Goal: Check status: Check status

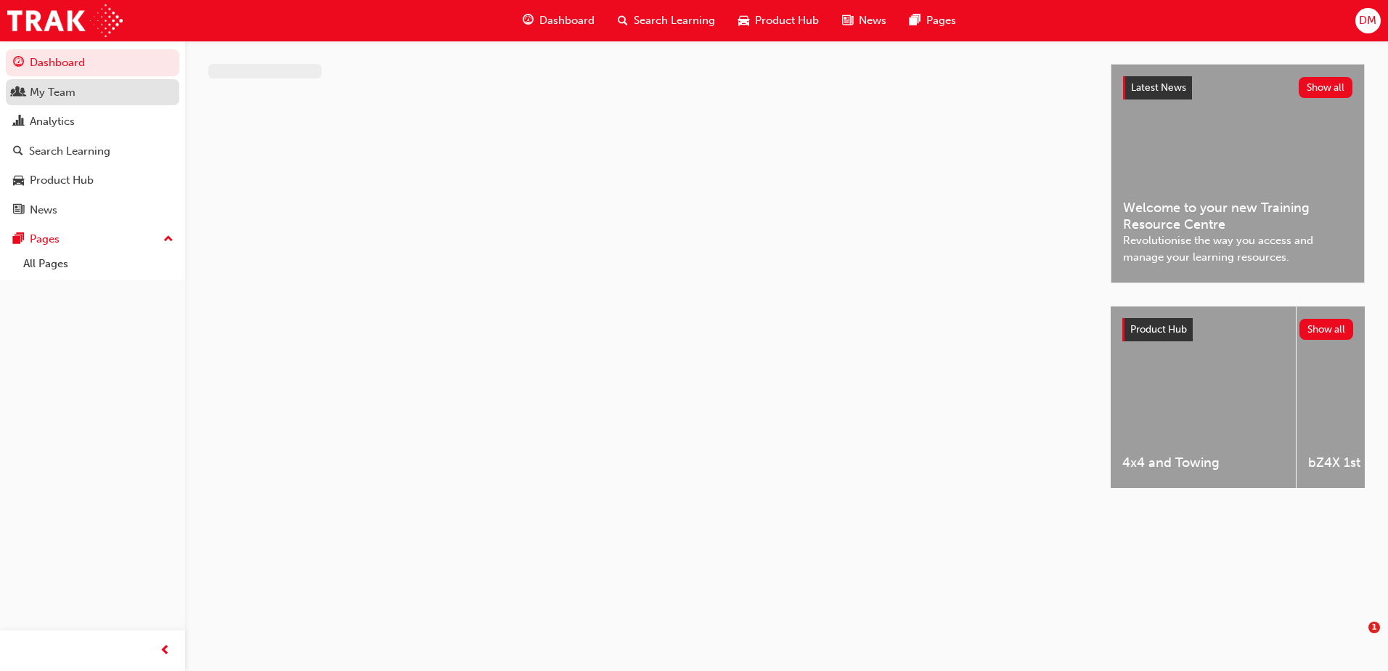
click at [62, 88] on div "My Team" at bounding box center [53, 92] width 46 height 17
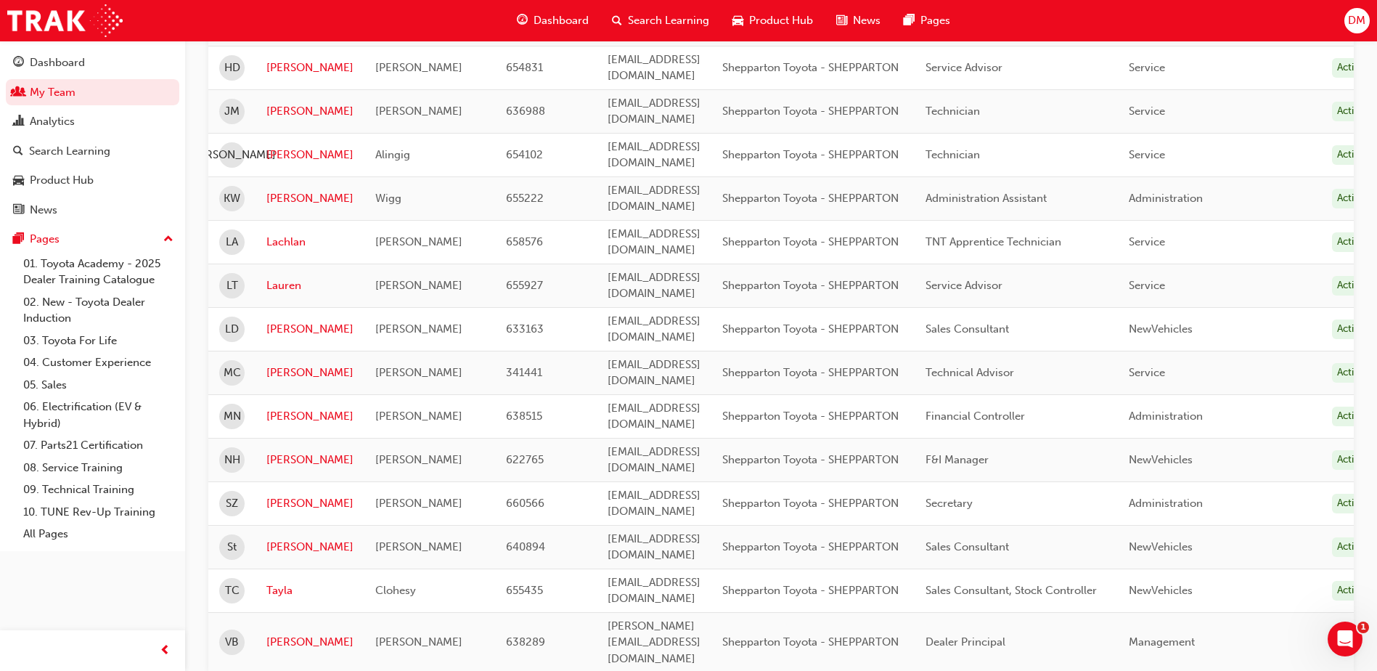
scroll to position [713, 0]
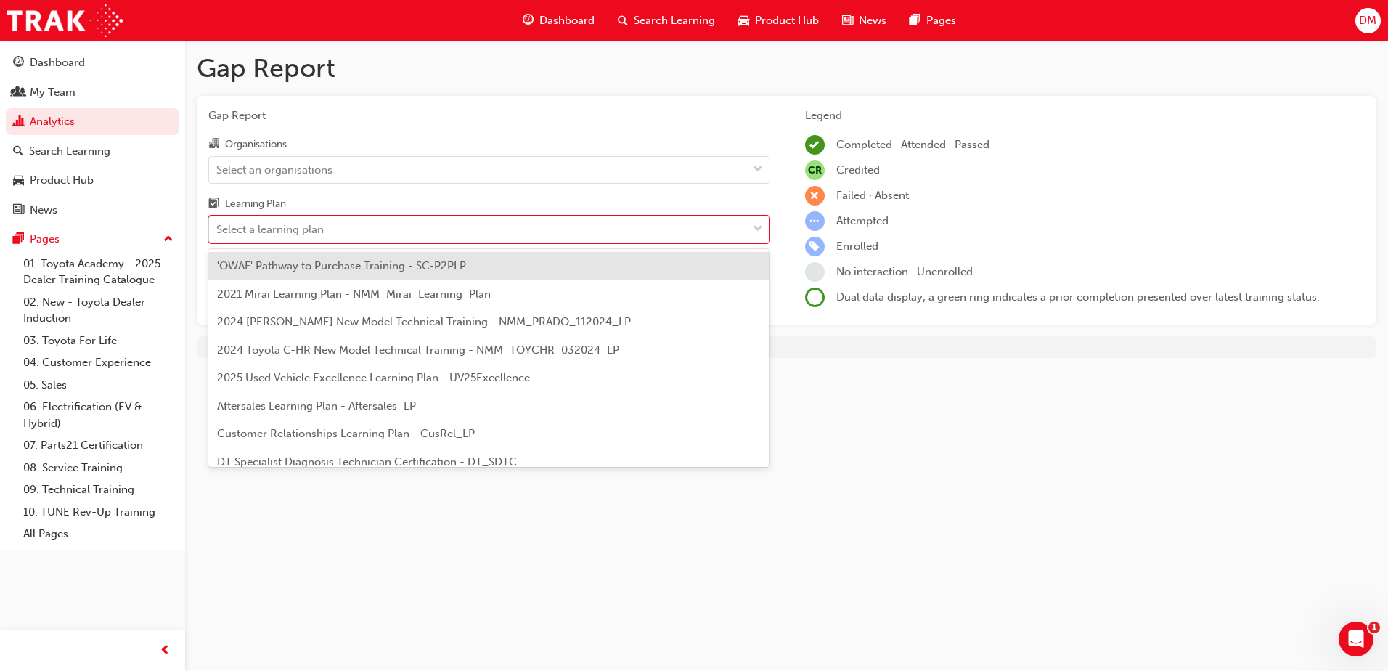
click at [731, 226] on div "Select a learning plan" at bounding box center [478, 229] width 538 height 25
click at [218, 226] on input "Learning Plan option 'OWAF' Pathway to Purchase Training - SC-P2PLP focused, 1 …" at bounding box center [216, 229] width 1 height 12
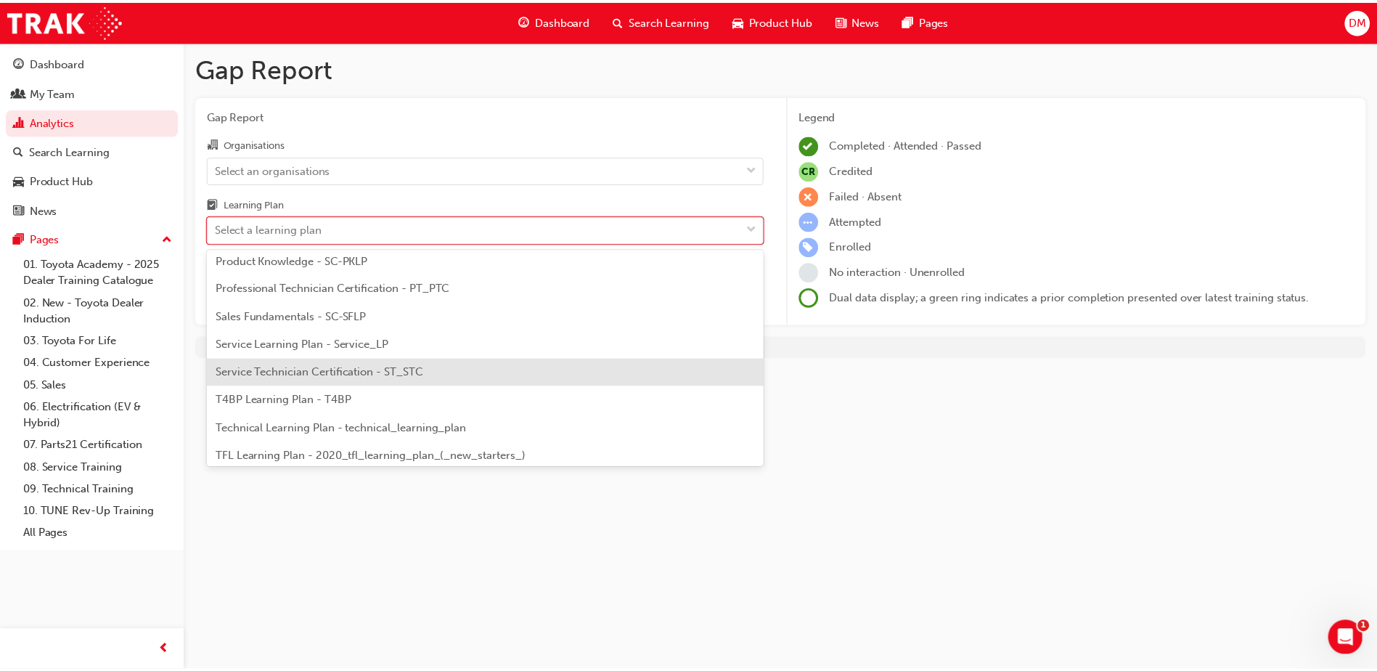
scroll to position [409, 0]
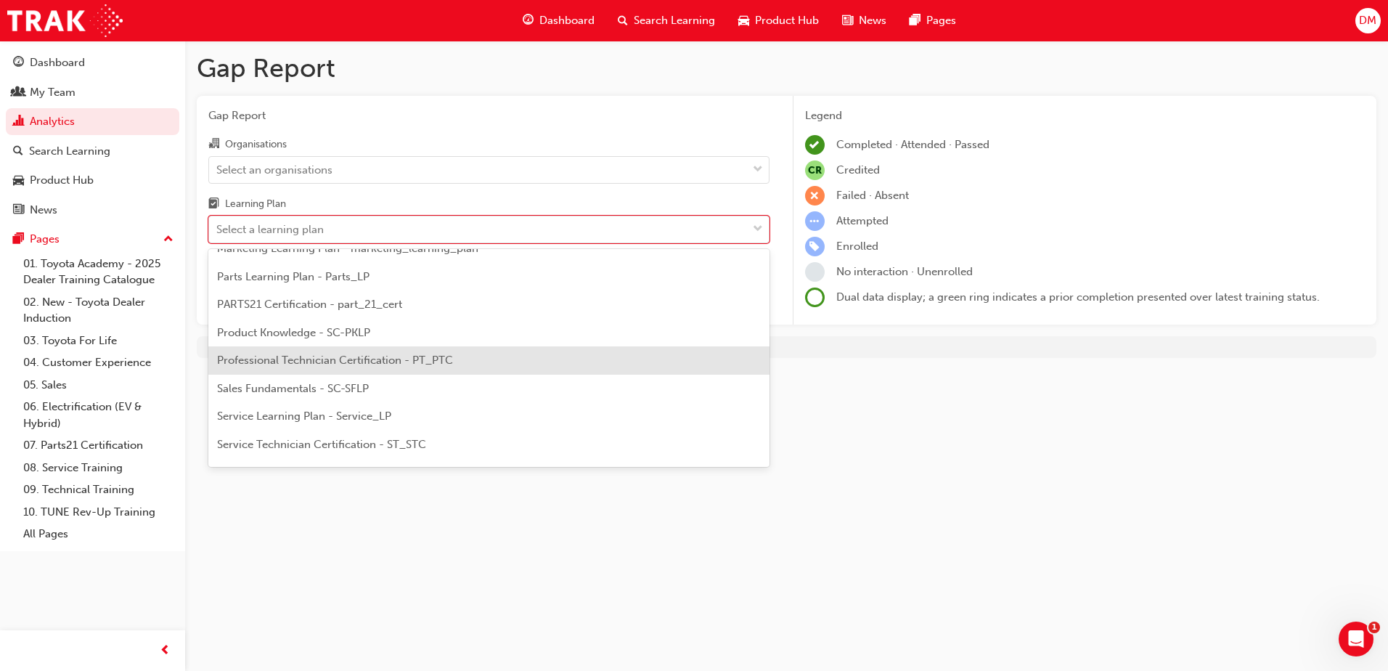
click at [334, 364] on span "Professional Technician Certification - PT_PTC" at bounding box center [335, 360] width 236 height 13
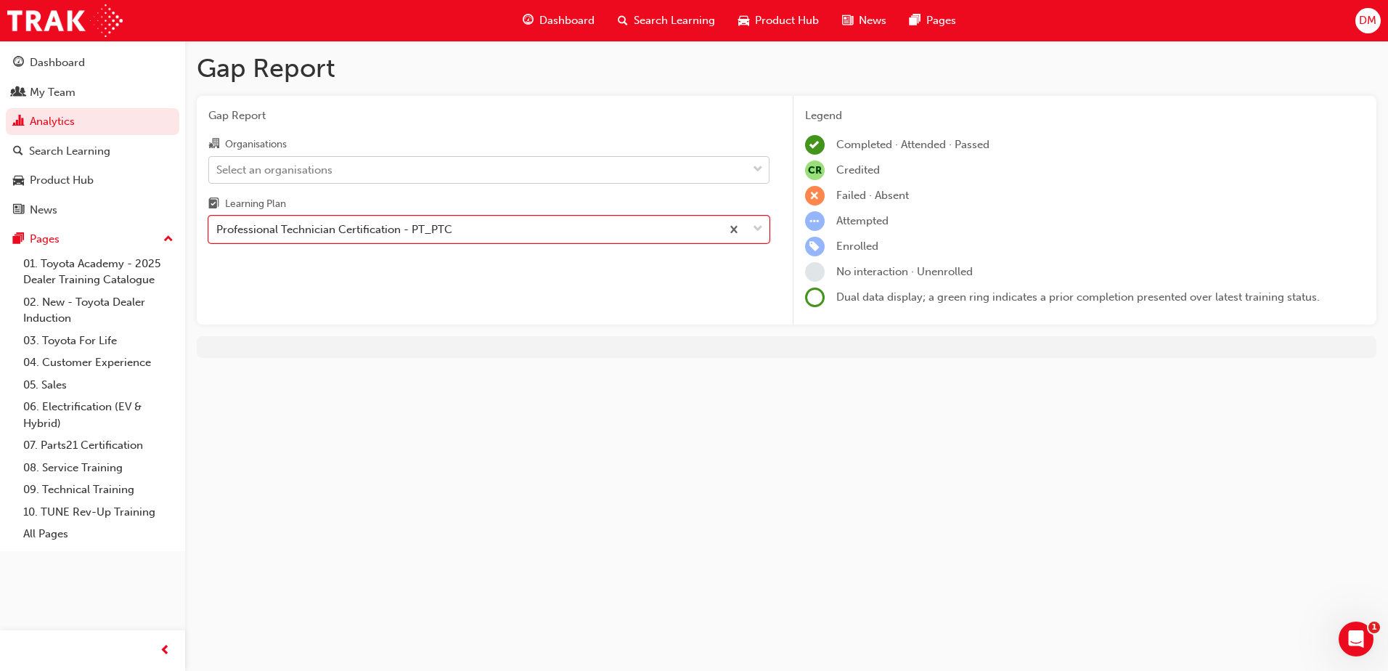
click at [754, 167] on span "down-icon" at bounding box center [758, 169] width 10 height 19
click at [218, 167] on input "Organisations Select an organisations" at bounding box center [216, 169] width 1 height 12
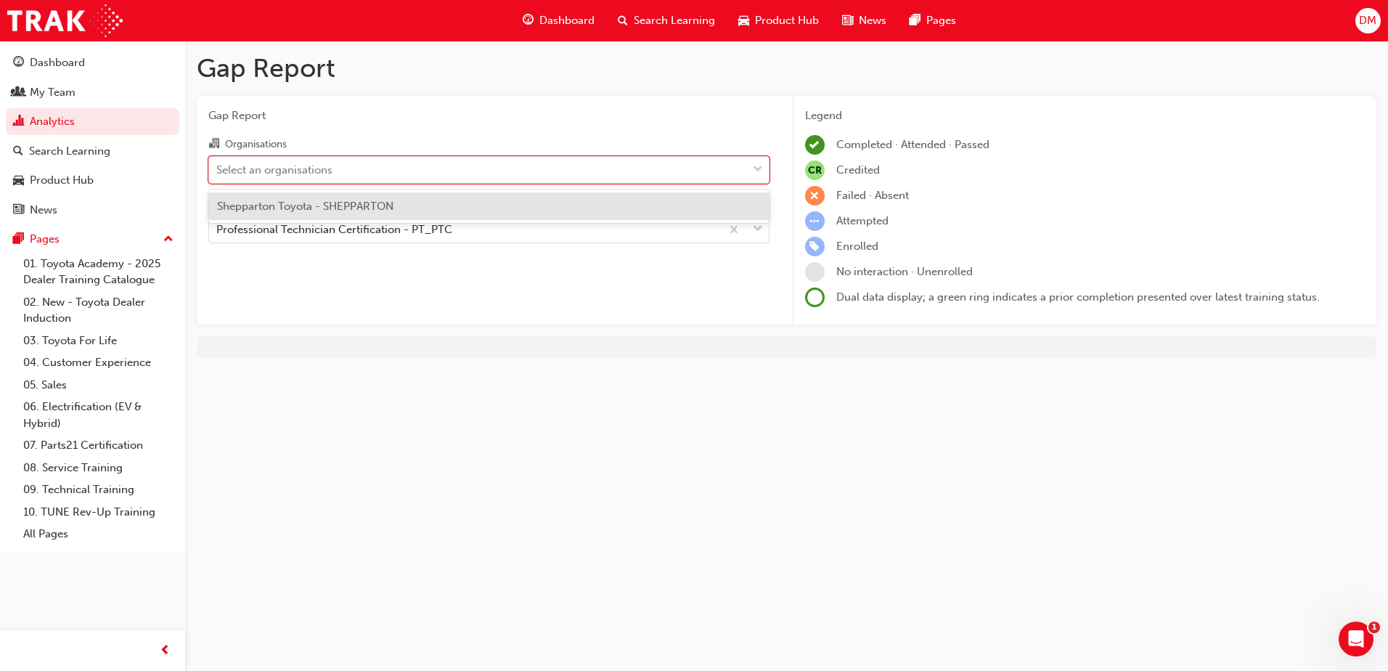
click at [392, 205] on span "Shepparton Toyota - SHEPPARTON" at bounding box center [305, 206] width 176 height 13
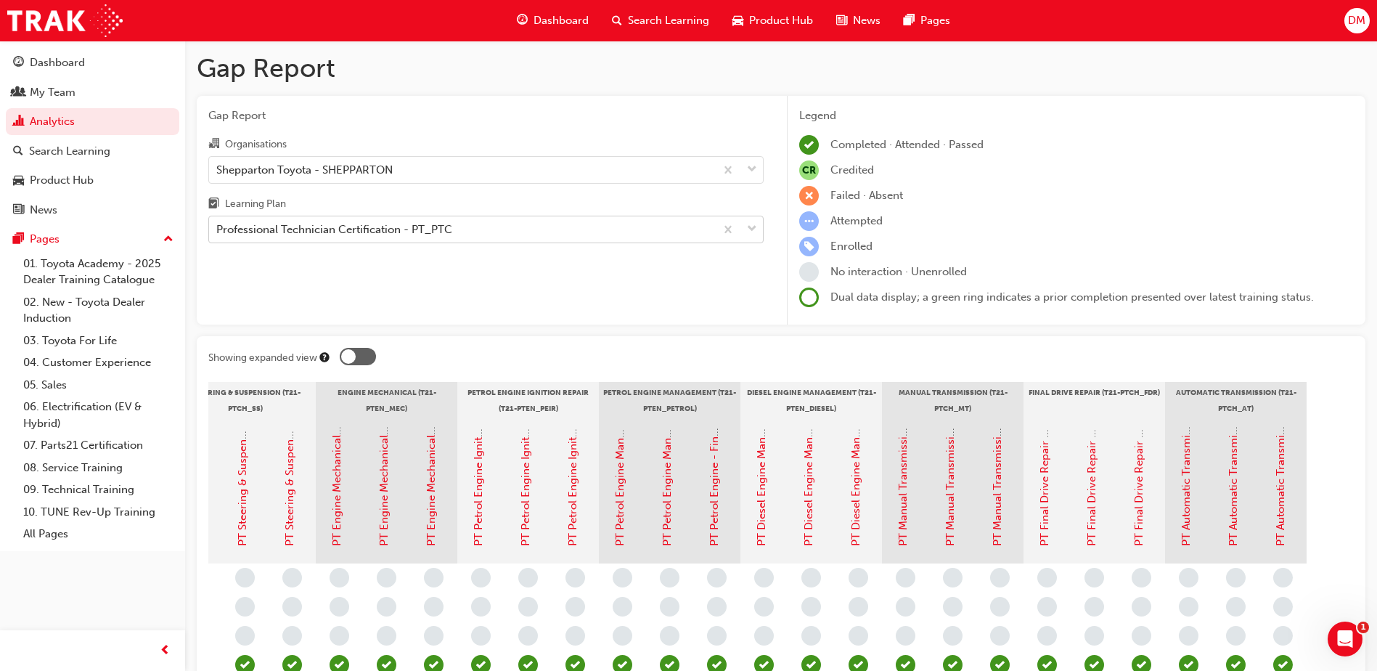
click at [549, 225] on div "Professional Technician Certification - PT_PTC" at bounding box center [462, 229] width 506 height 25
click at [218, 225] on input "Learning Plan Professional Technician Certification - PT_PTC" at bounding box center [216, 229] width 1 height 12
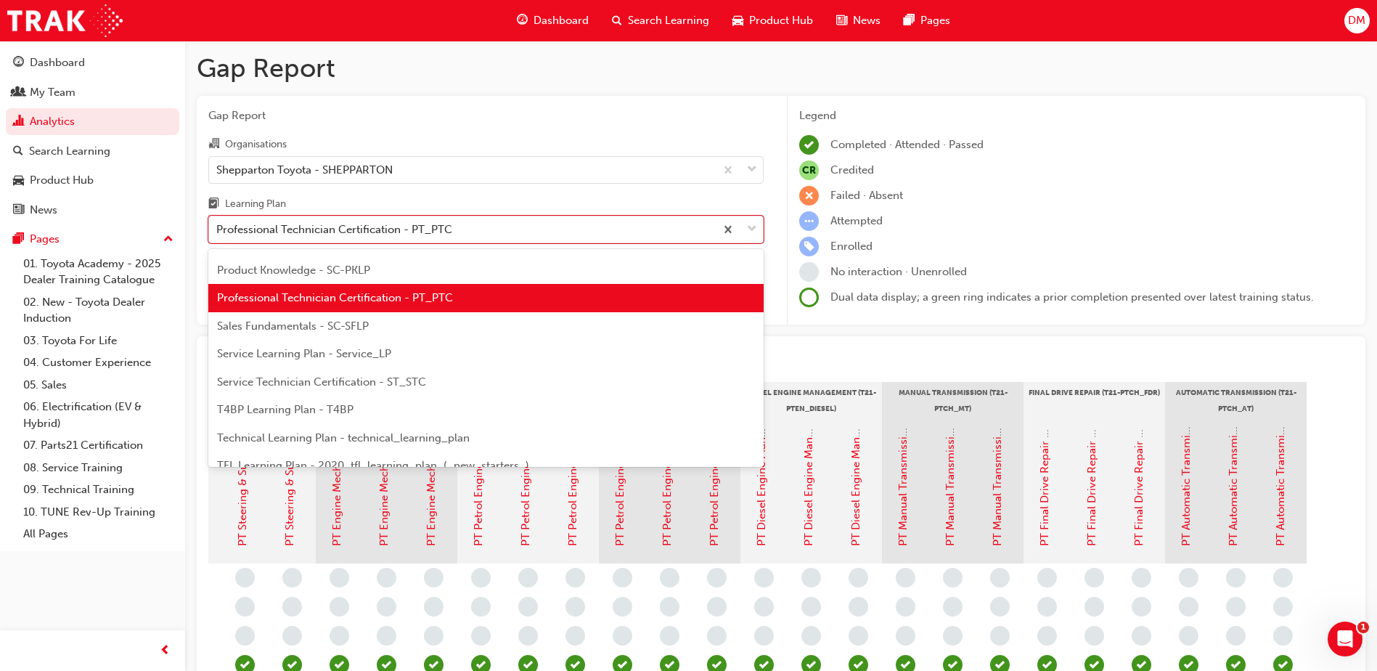
scroll to position [544, 0]
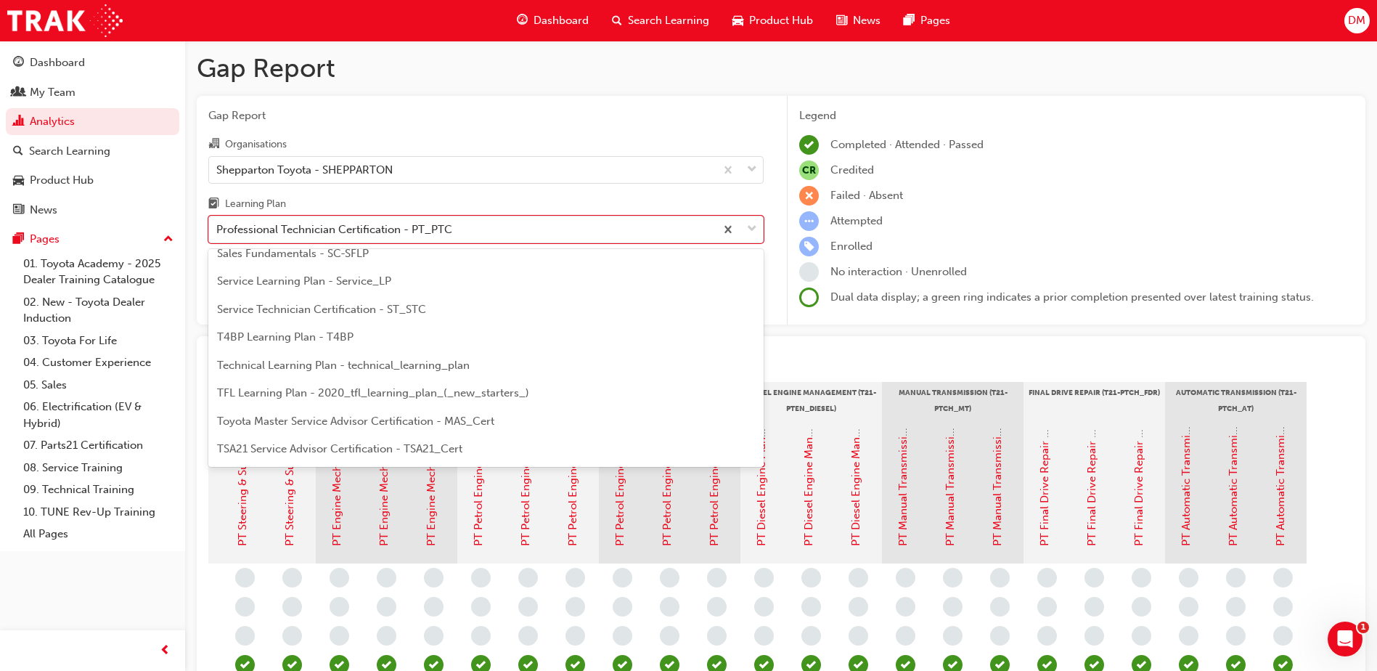
click at [284, 309] on span "Service Technician Certification - ST_STC" at bounding box center [321, 309] width 209 height 13
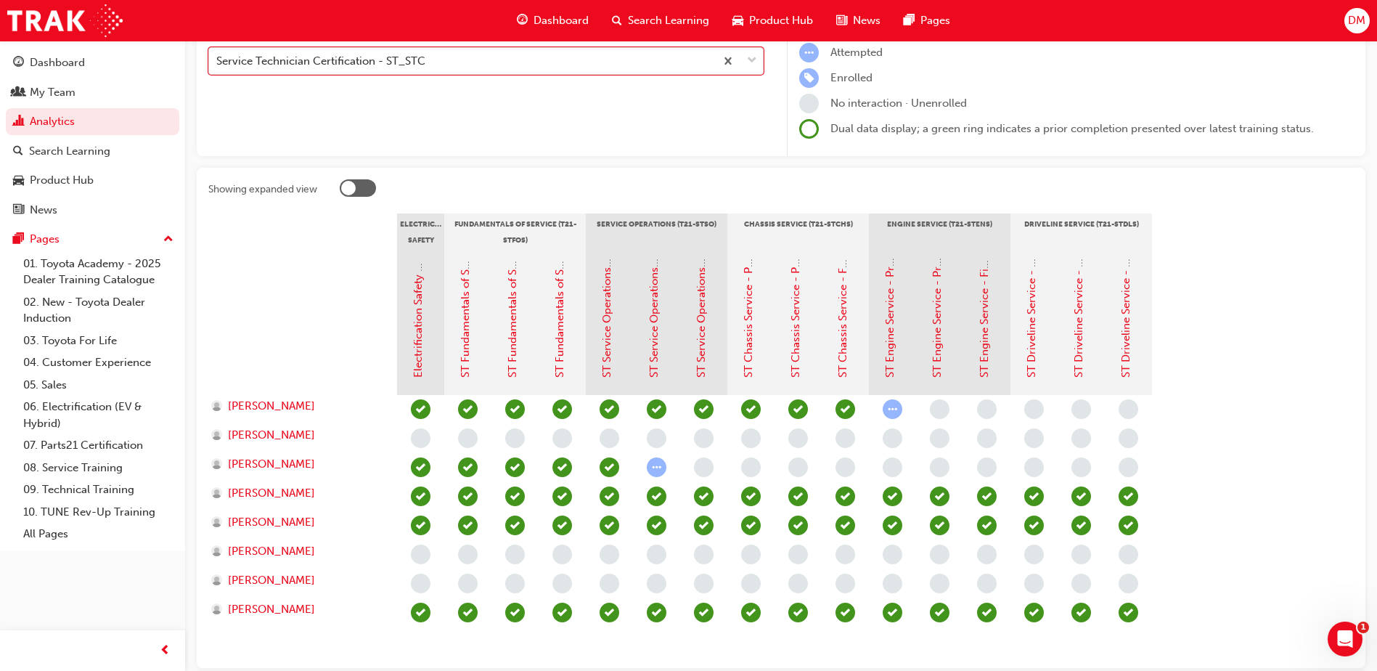
scroll to position [218, 0]
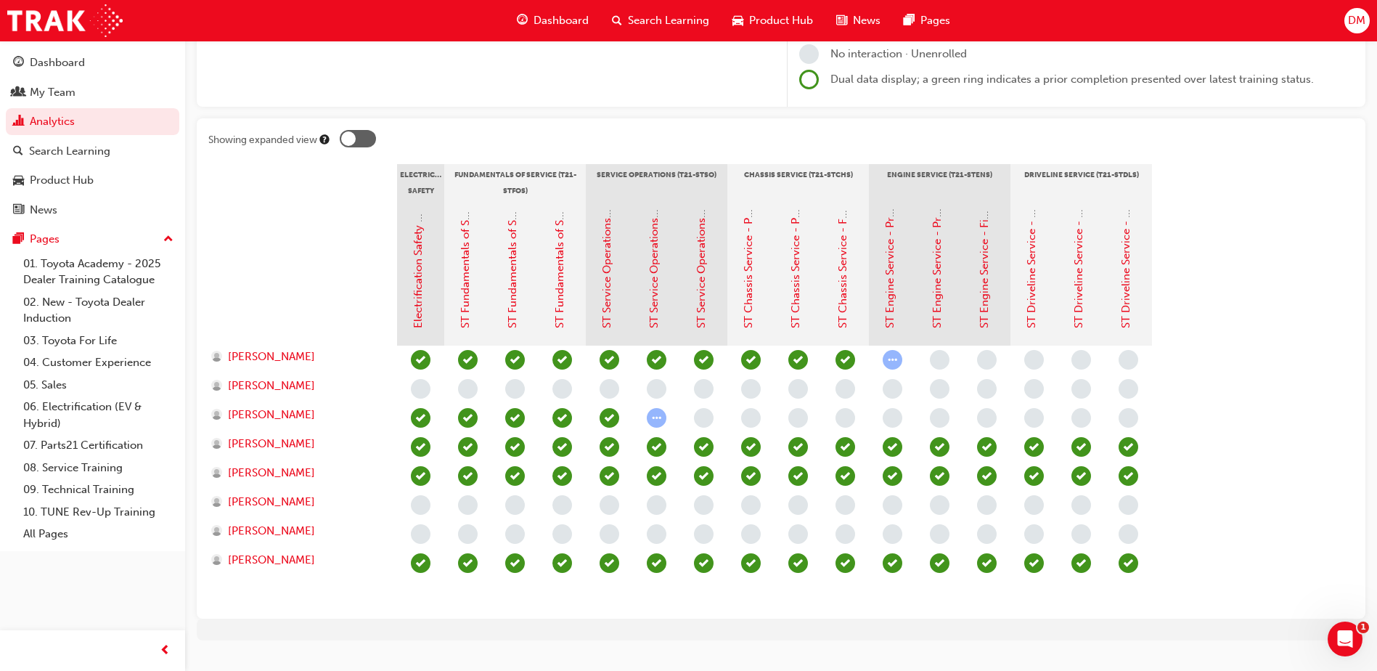
click at [1025, 647] on div "Gap Report Gap Report Organisations Shepparton Toyota - SHEPPARTON Learning Pla…" at bounding box center [781, 243] width 1192 height 841
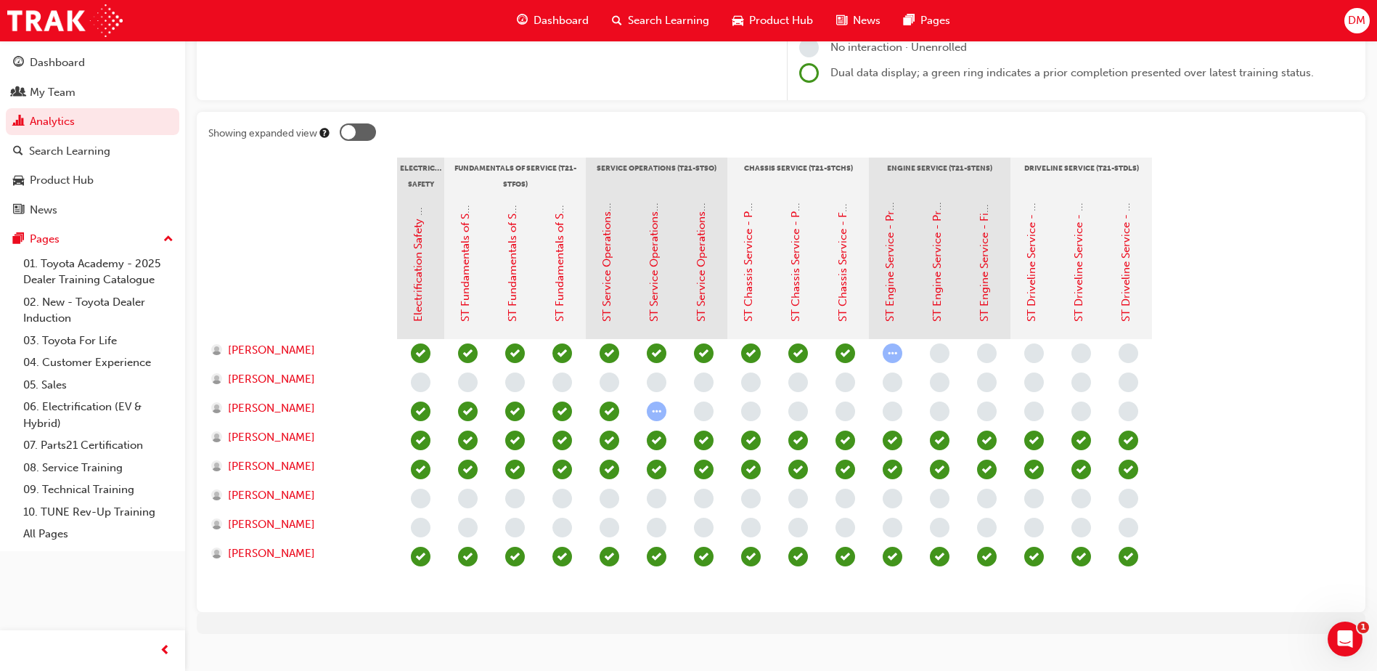
scroll to position [247, 0]
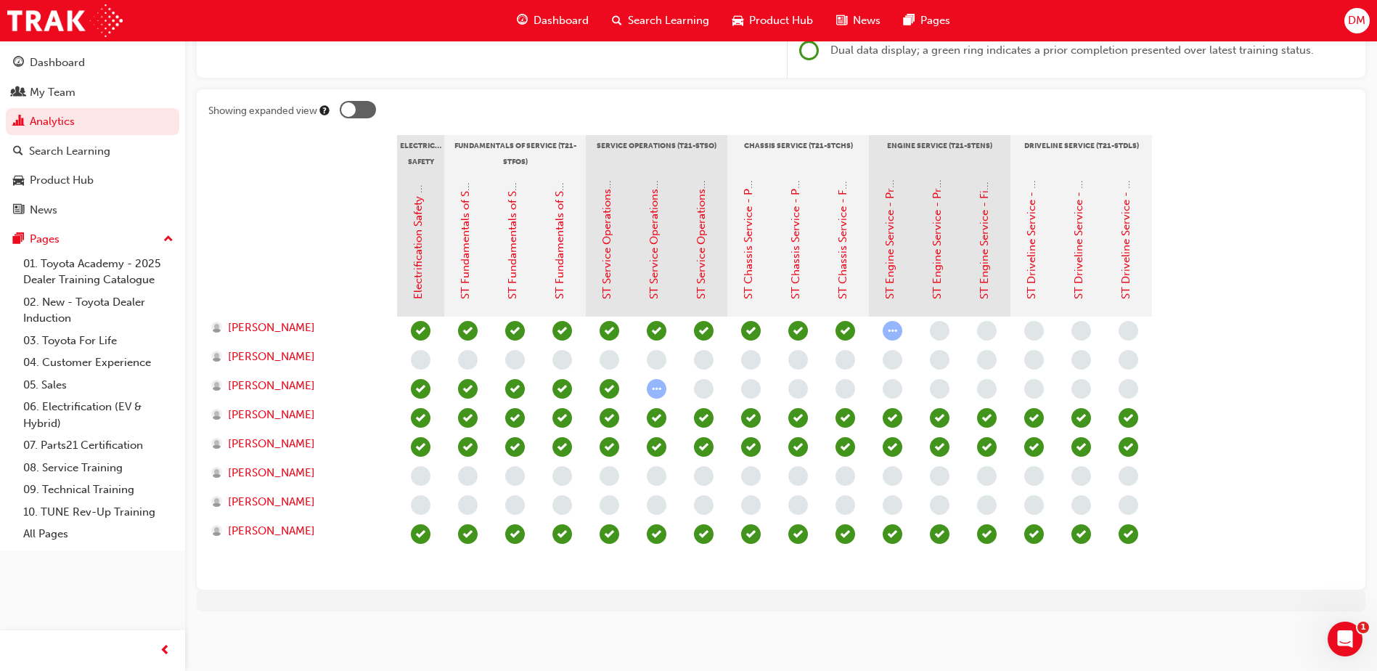
click at [893, 332] on span "learningRecordVerb_ATTEMPT-icon" at bounding box center [893, 331] width 20 height 20
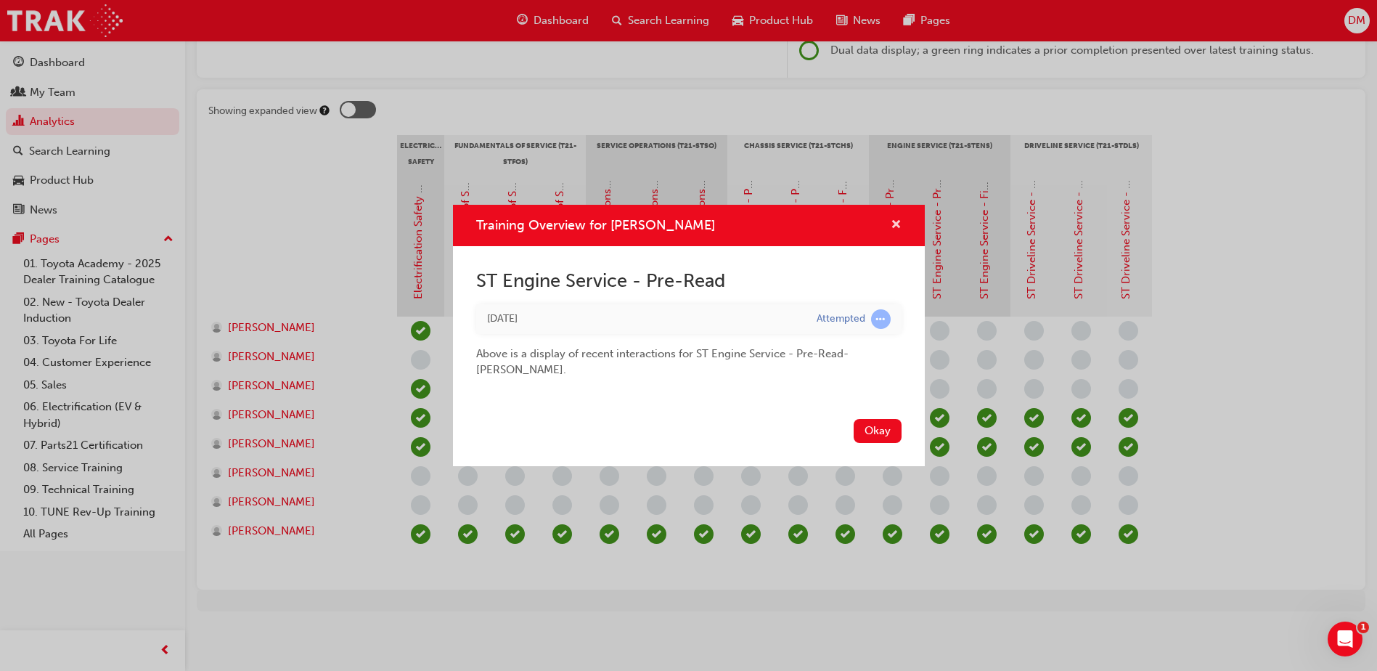
click at [891, 221] on span "cross-icon" at bounding box center [896, 225] width 11 height 13
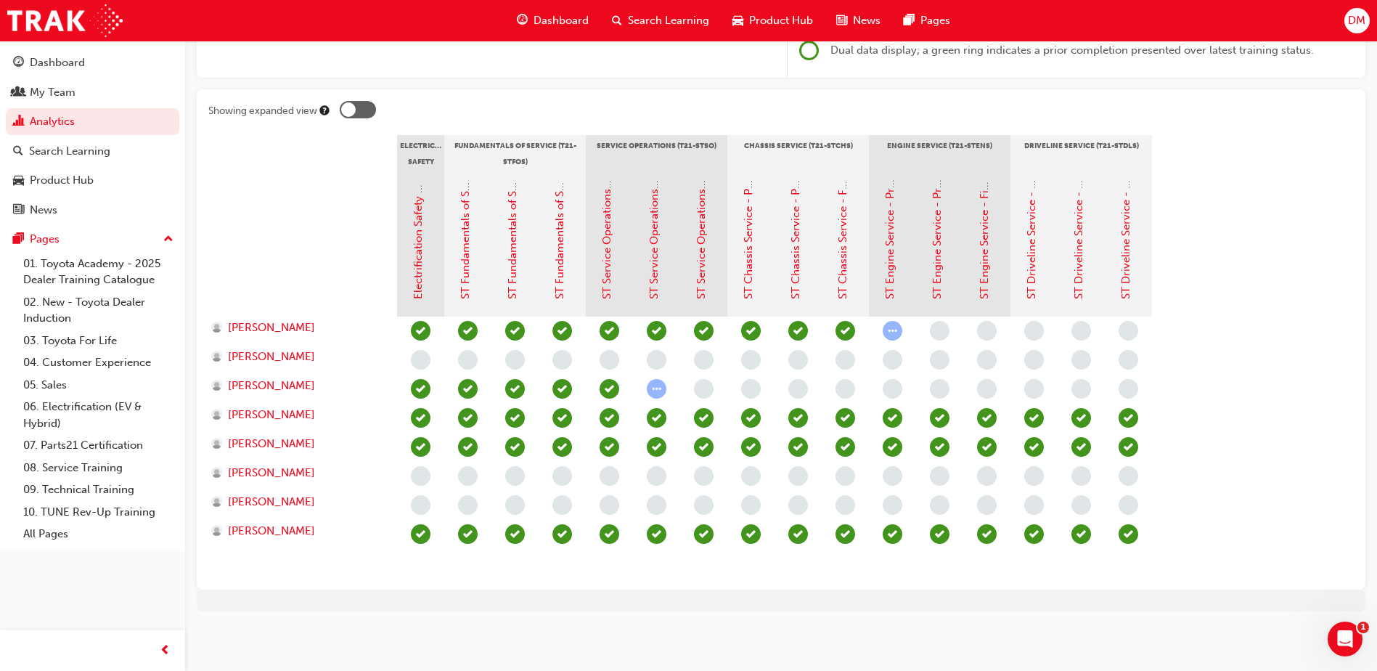
click at [1239, 323] on section "Electrical Safety Certification Fundamentals of Service (T21-STFOS) Service Ope…" at bounding box center [780, 356] width 1145 height 443
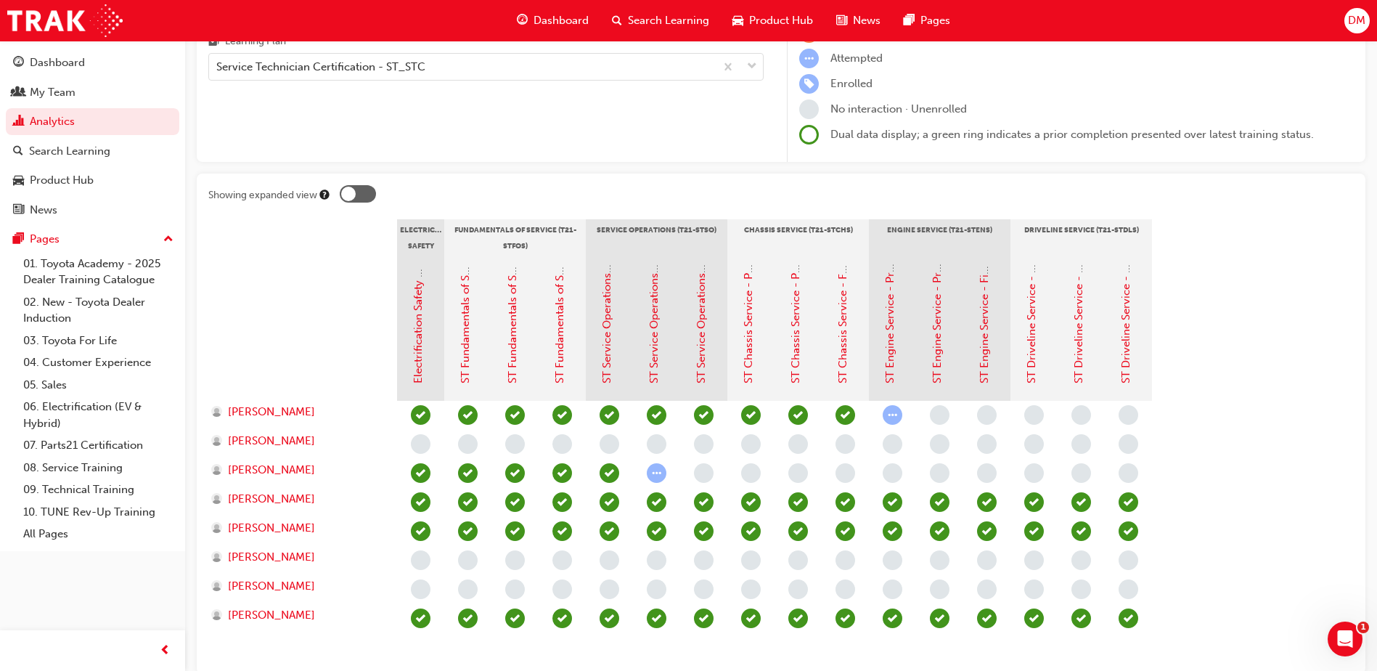
scroll to position [0, 0]
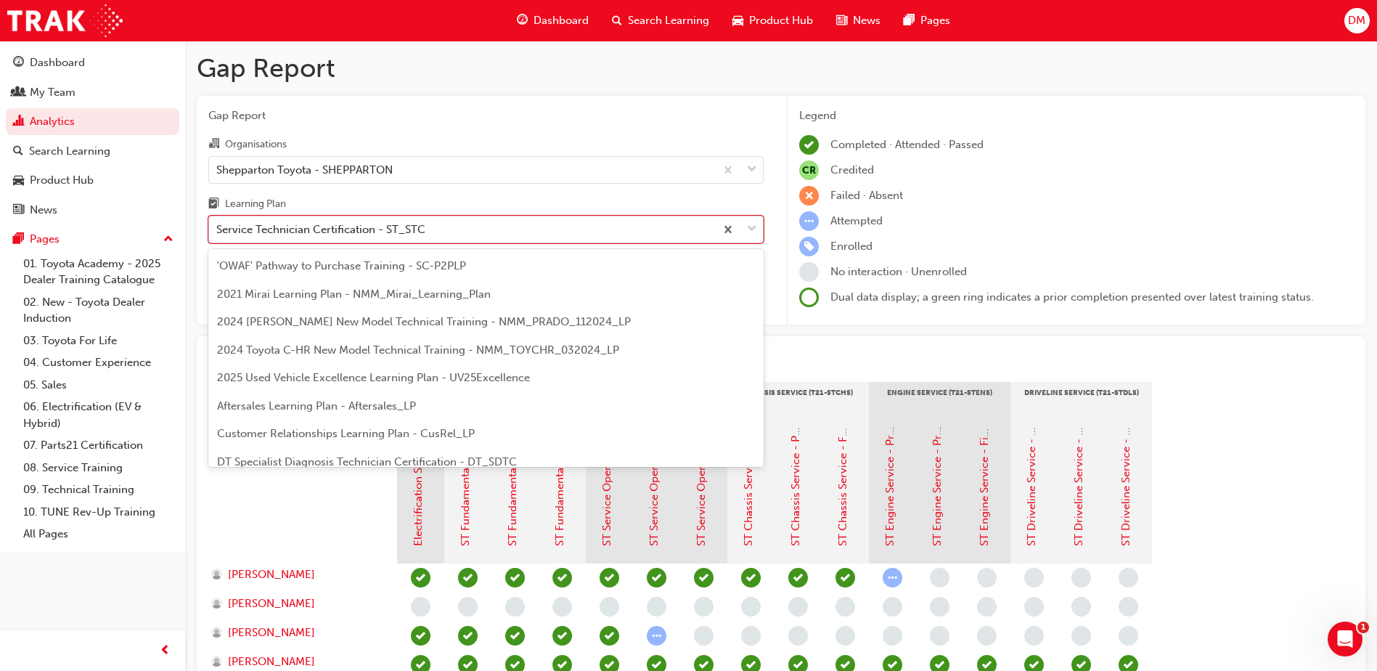
click at [494, 229] on div "Service Technician Certification - ST_STC" at bounding box center [462, 229] width 506 height 25
click at [218, 229] on input "Learning Plan option Service Technician Certification - ST_STC, selected. optio…" at bounding box center [216, 229] width 1 height 12
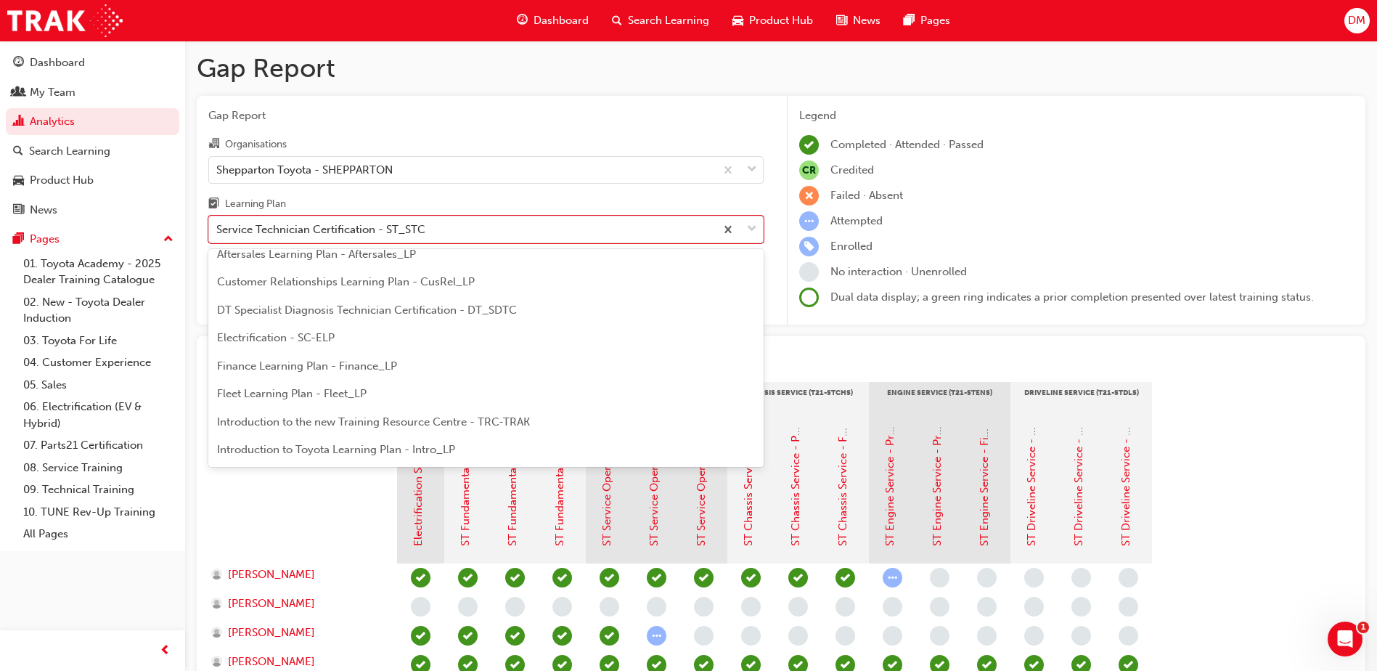
scroll to position [118, 0]
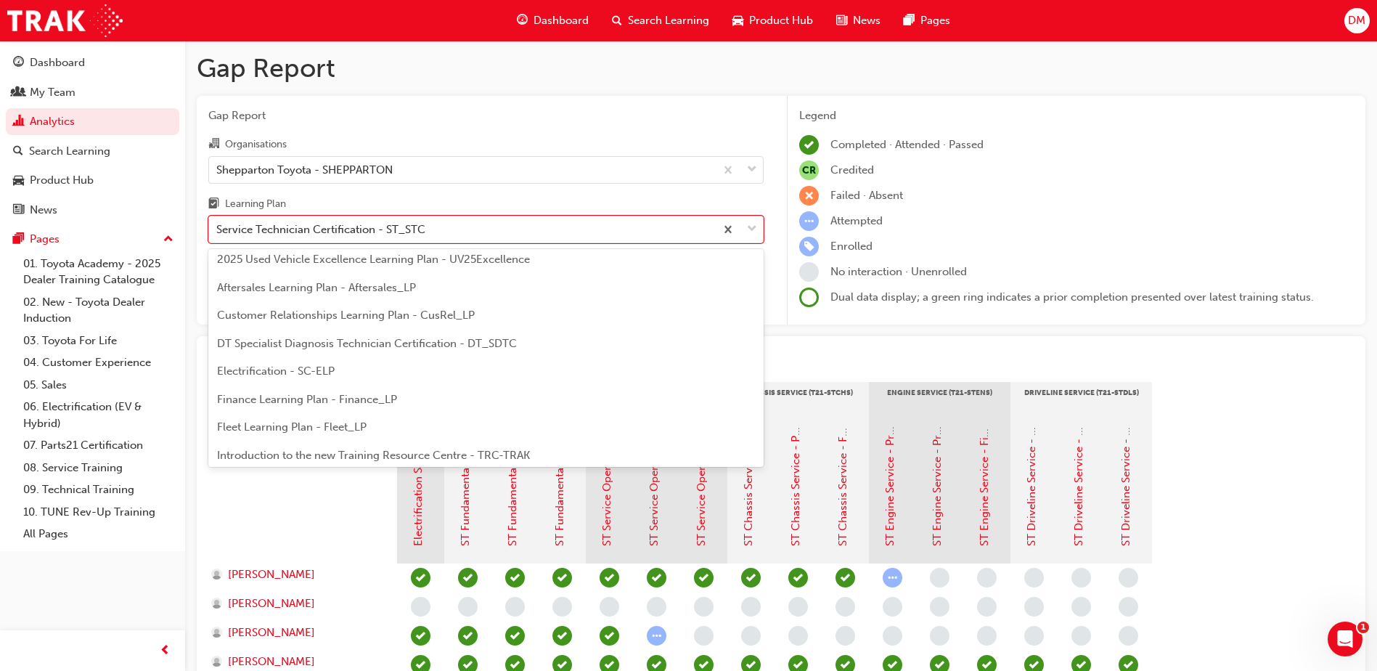
click at [348, 346] on span "DT Specialist Diagnosis Technician Certification - DT_SDTC" at bounding box center [367, 343] width 300 height 13
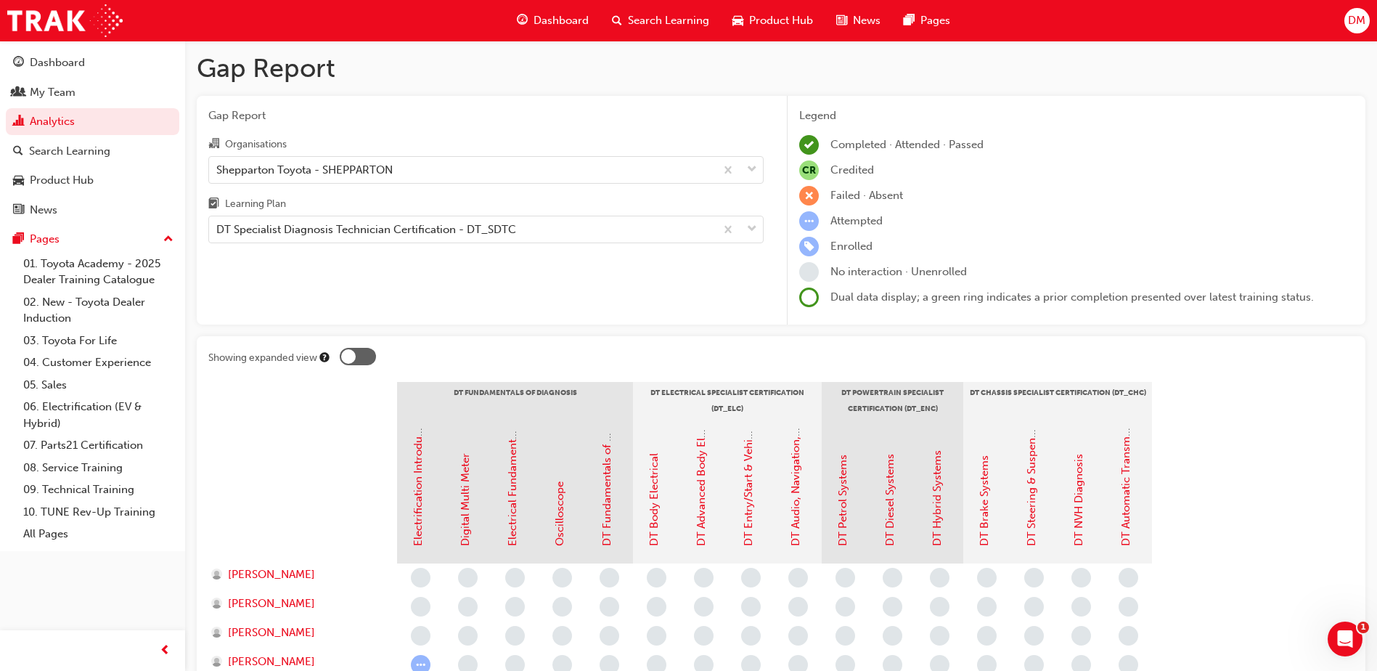
click at [484, 238] on div "DT Specialist Diagnosis Technician Certification - DT_SDTC" at bounding box center [462, 229] width 506 height 25
click at [218, 235] on input "Learning Plan DT Specialist Diagnosis Technician Certification - DT_SDTC" at bounding box center [216, 229] width 1 height 12
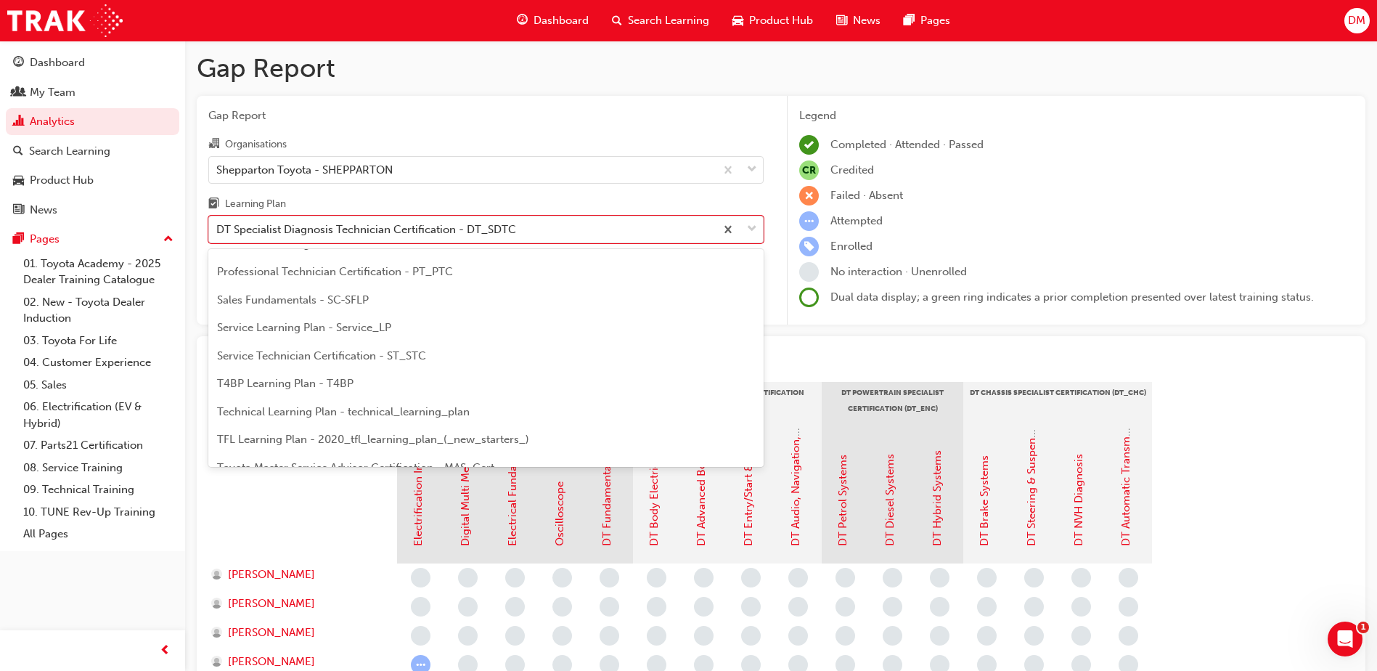
scroll to position [508, 0]
click at [356, 348] on span "Service Technician Certification - ST_STC" at bounding box center [321, 344] width 209 height 13
